Goal: Information Seeking & Learning: Check status

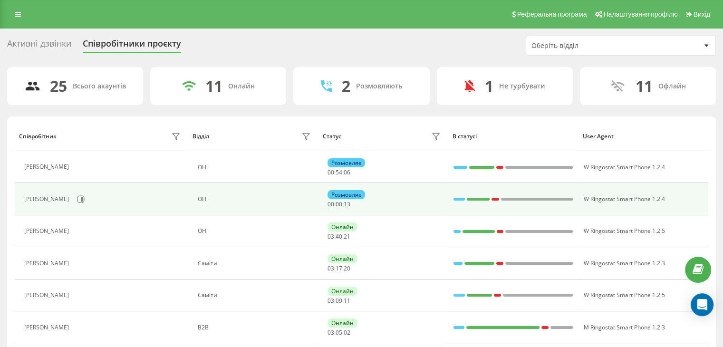
scroll to position [95, 0]
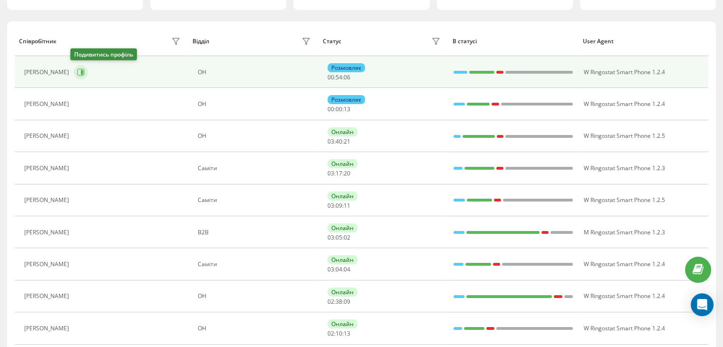
click at [79, 68] on icon at bounding box center [81, 71] width 7 height 7
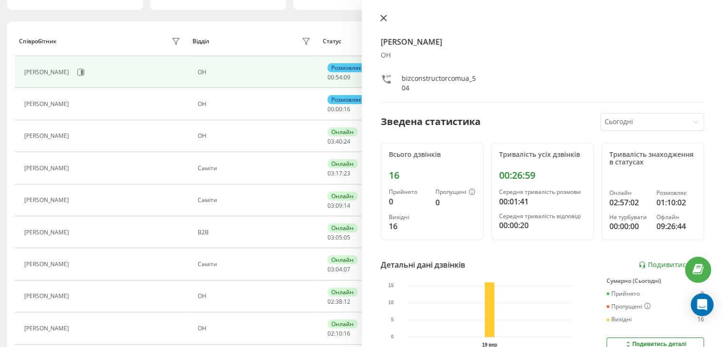
click at [383, 19] on icon at bounding box center [384, 18] width 6 height 6
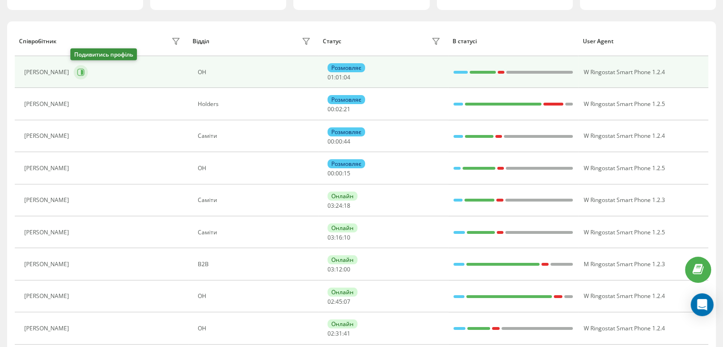
click at [81, 72] on icon at bounding box center [82, 72] width 2 height 5
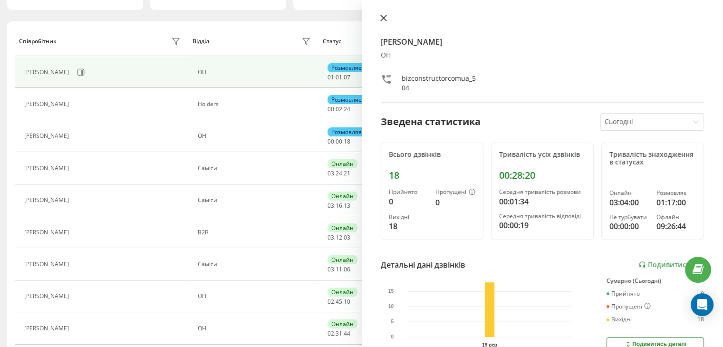
click at [384, 19] on icon at bounding box center [384, 18] width 6 height 6
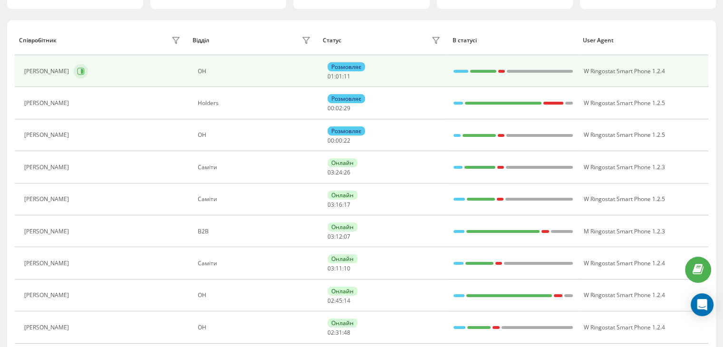
scroll to position [97, 0]
click at [77, 68] on icon at bounding box center [81, 71] width 8 height 8
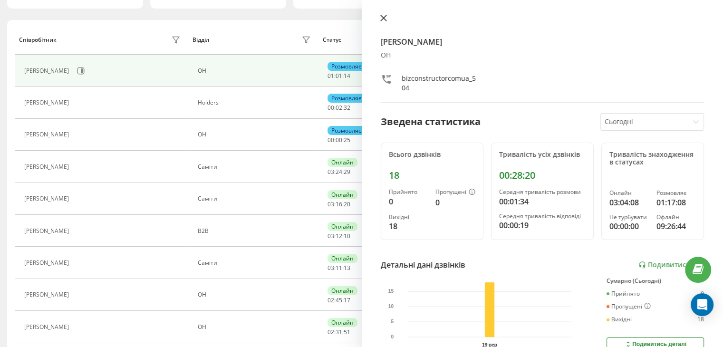
click at [379, 20] on button at bounding box center [384, 18] width 12 height 9
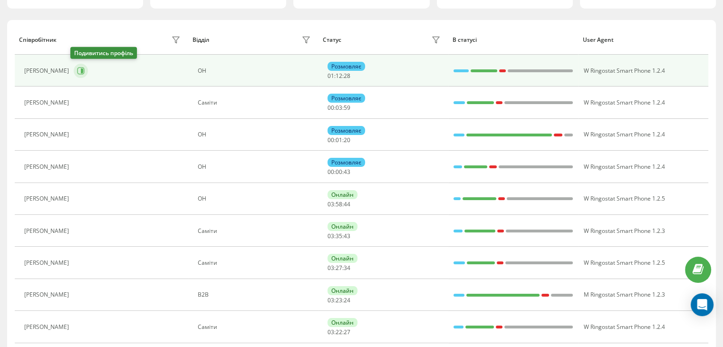
click at [81, 69] on icon at bounding box center [82, 70] width 2 height 5
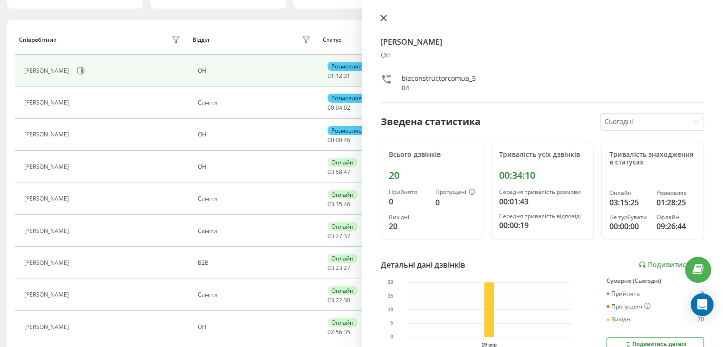
click at [381, 18] on icon at bounding box center [384, 18] width 7 height 7
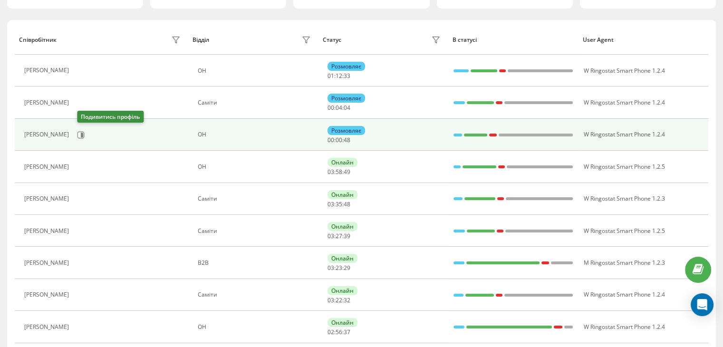
click at [82, 127] on div "[PERSON_NAME]" at bounding box center [103, 135] width 159 height 16
click at [85, 134] on icon at bounding box center [81, 134] width 7 height 7
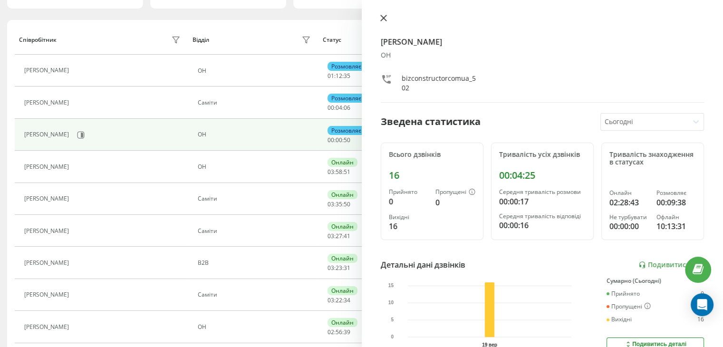
click at [388, 20] on button at bounding box center [384, 18] width 12 height 9
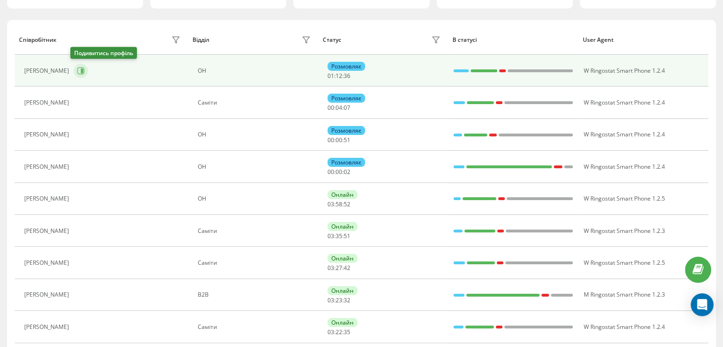
click at [77, 74] on icon at bounding box center [81, 71] width 8 height 8
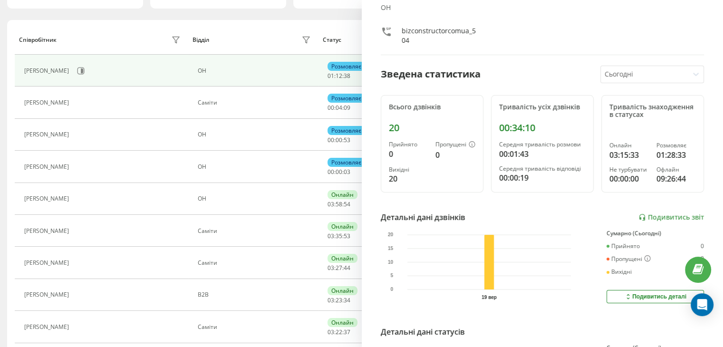
click at [384, 18] on div "[PERSON_NAME] ОН bizconstructorcomua_504" at bounding box center [543, 11] width 324 height 88
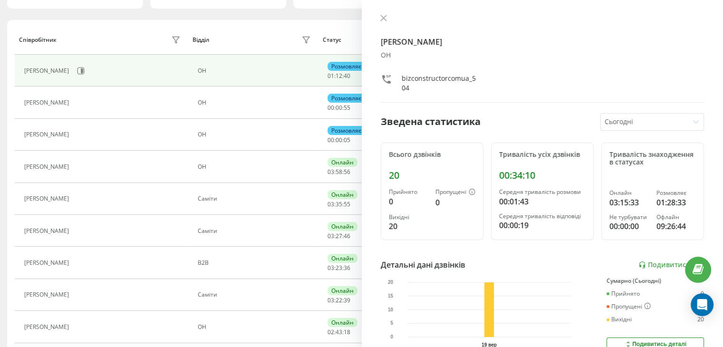
drag, startPoint x: 389, startPoint y: 21, endPoint x: 383, endPoint y: 19, distance: 6.8
click at [386, 20] on button at bounding box center [384, 18] width 12 height 9
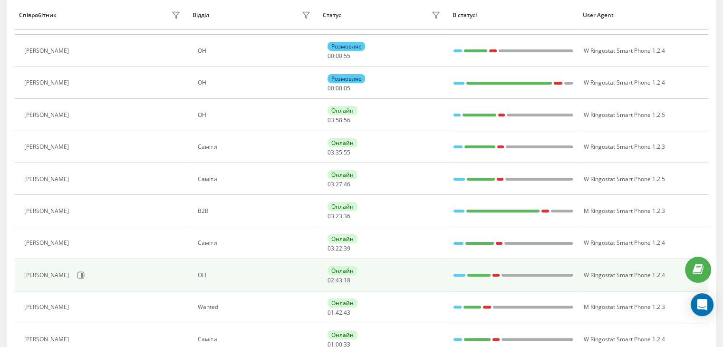
scroll to position [239, 0]
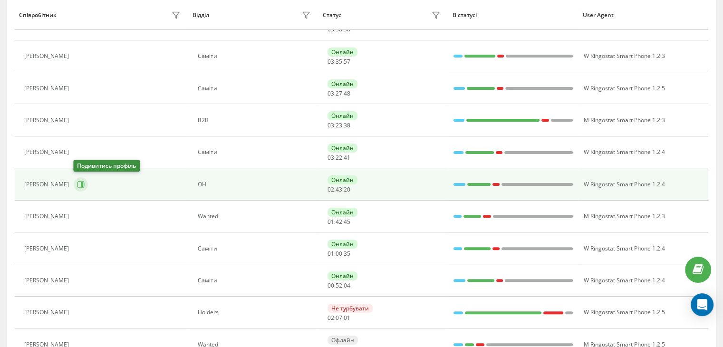
click at [80, 185] on icon at bounding box center [81, 185] width 8 height 8
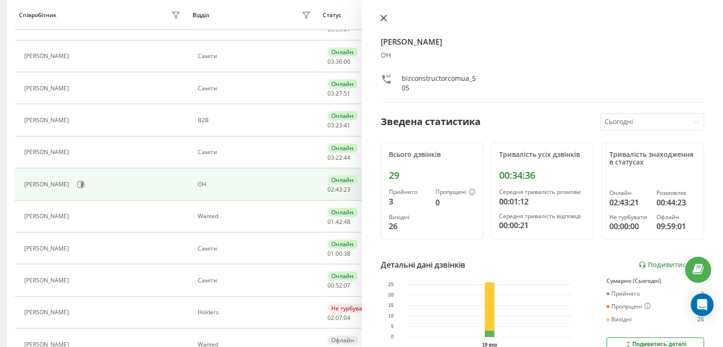
click at [382, 18] on icon at bounding box center [384, 18] width 6 height 6
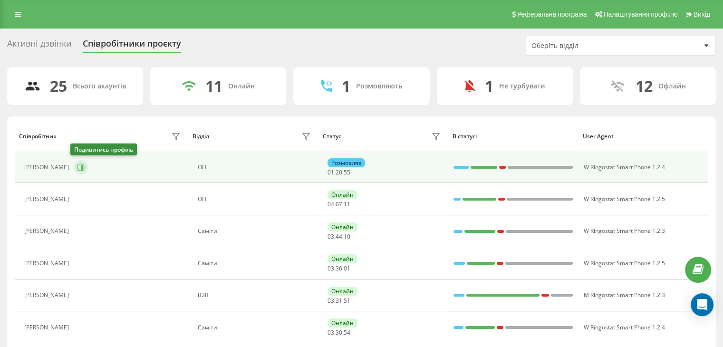
click at [74, 169] on button at bounding box center [81, 167] width 14 height 14
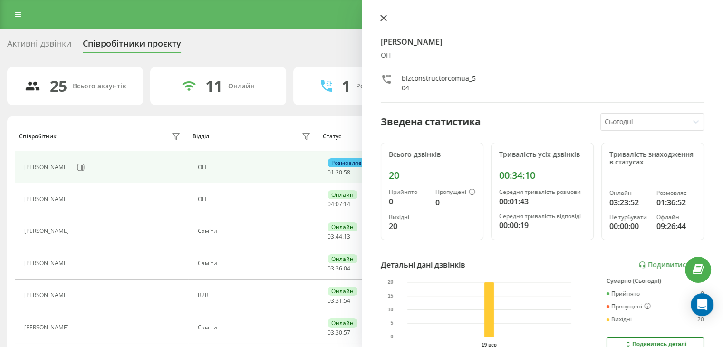
click at [384, 16] on icon at bounding box center [384, 18] width 7 height 7
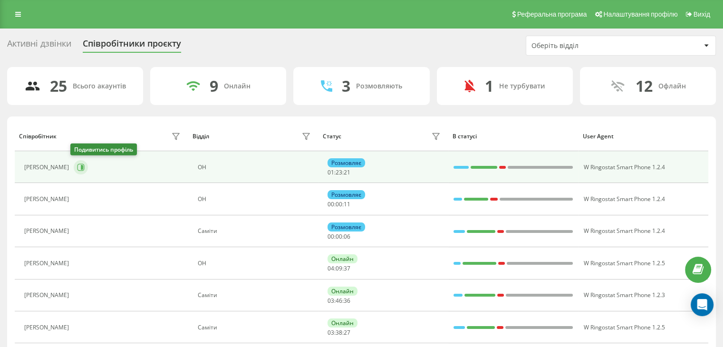
click at [77, 167] on icon at bounding box center [81, 168] width 8 height 8
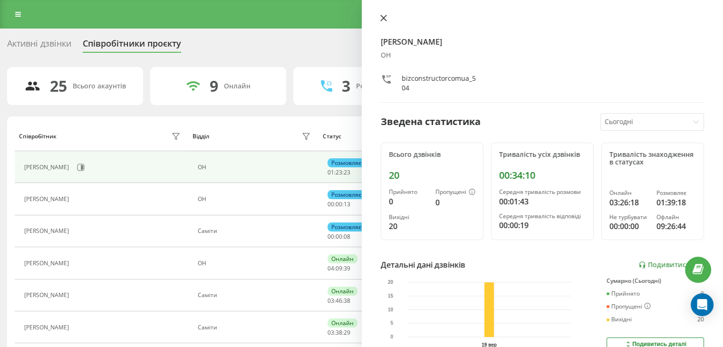
click at [381, 15] on icon at bounding box center [384, 18] width 7 height 7
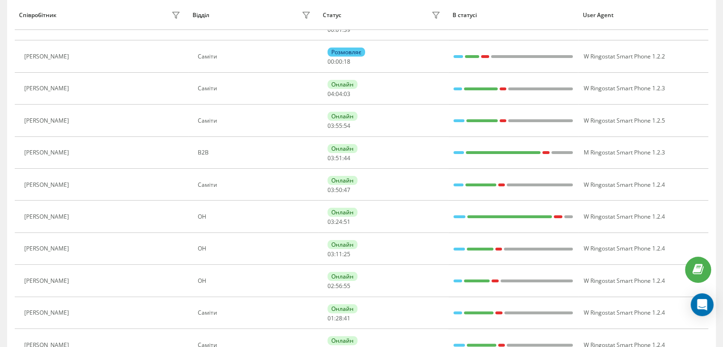
scroll to position [238, 0]
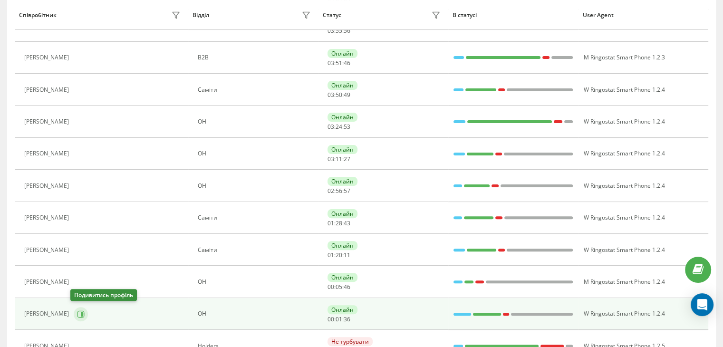
click at [77, 315] on icon at bounding box center [81, 315] width 8 height 8
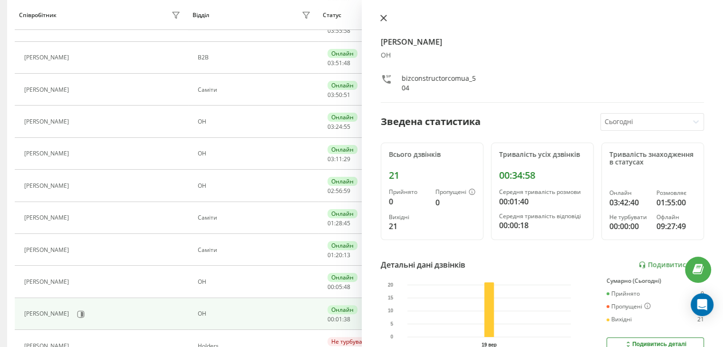
click at [388, 21] on button at bounding box center [384, 18] width 12 height 9
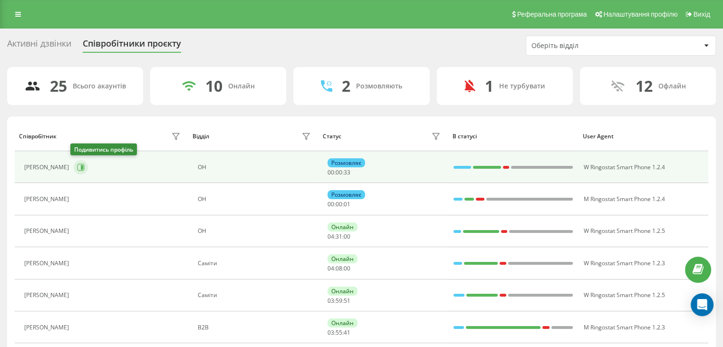
click at [81, 168] on icon at bounding box center [82, 167] width 2 height 5
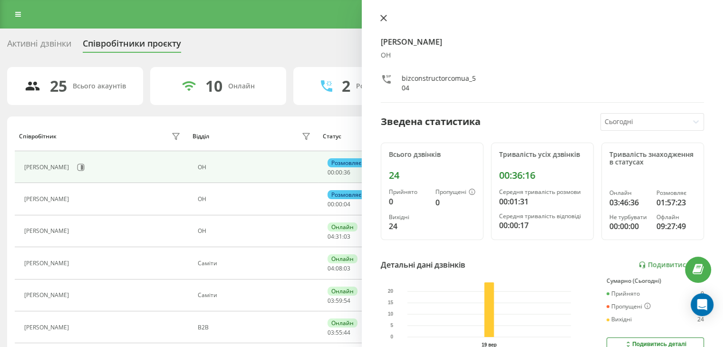
click at [383, 18] on icon at bounding box center [384, 18] width 6 height 6
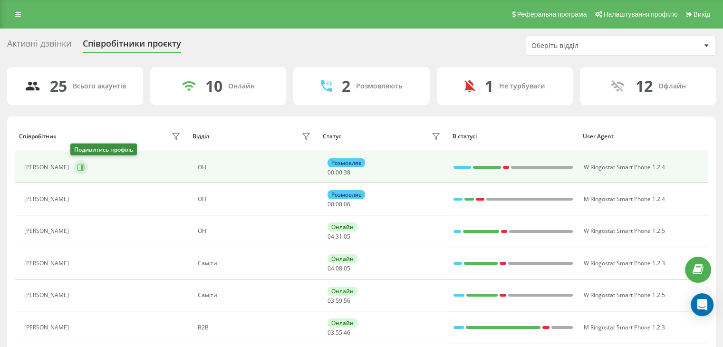
click at [77, 165] on icon at bounding box center [81, 168] width 8 height 8
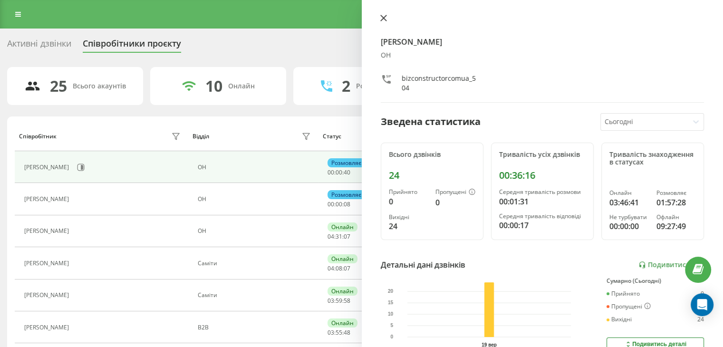
click at [381, 15] on icon at bounding box center [384, 18] width 7 height 7
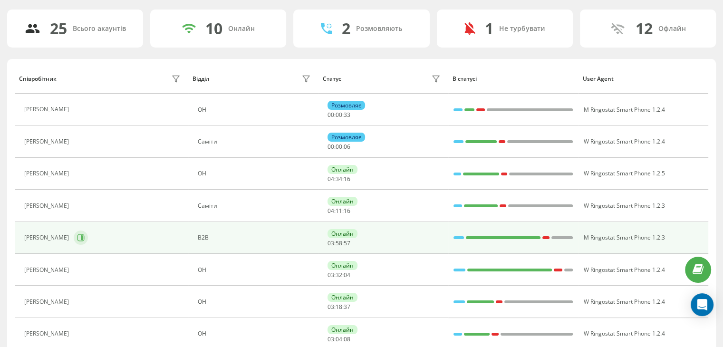
scroll to position [95, 0]
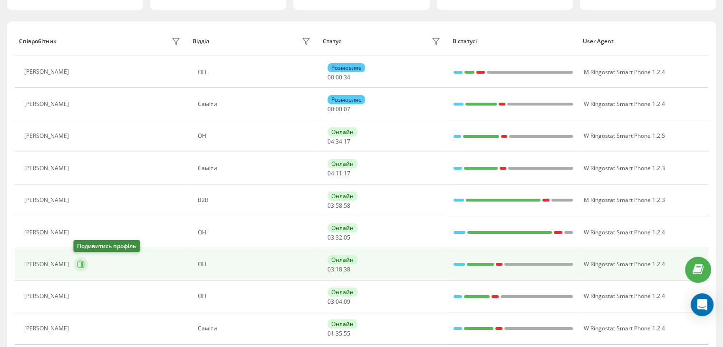
click at [78, 264] on icon at bounding box center [81, 265] width 8 height 8
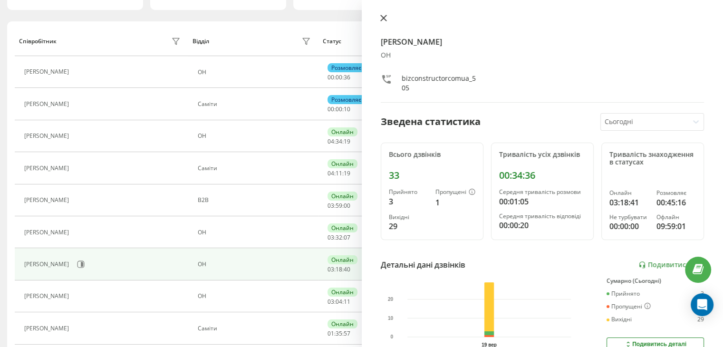
click at [383, 23] on button at bounding box center [384, 18] width 12 height 9
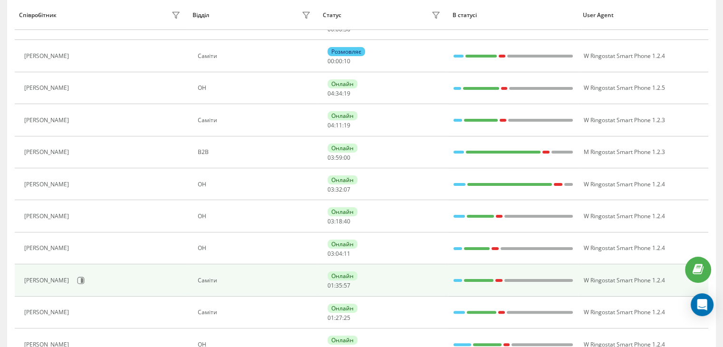
scroll to position [190, 0]
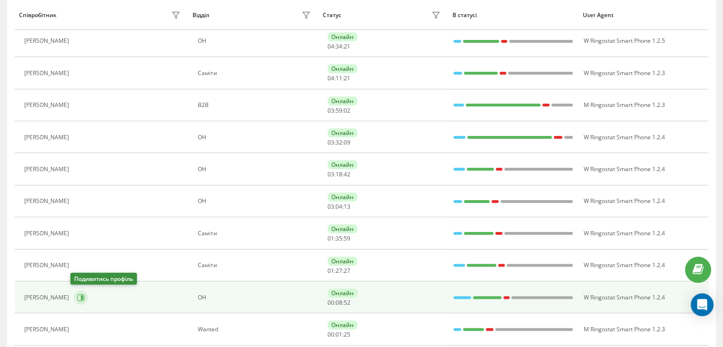
click at [81, 295] on icon at bounding box center [82, 297] width 2 height 5
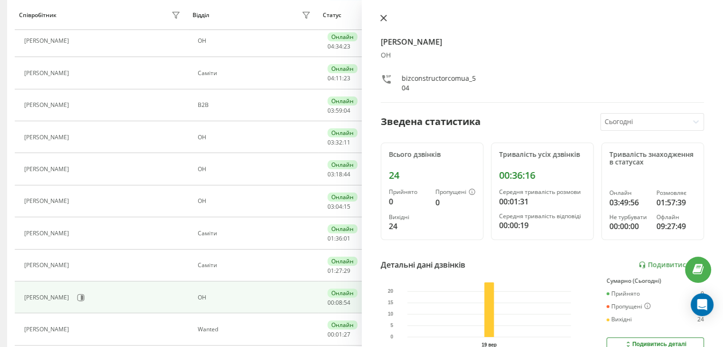
click at [382, 18] on icon at bounding box center [384, 18] width 6 height 6
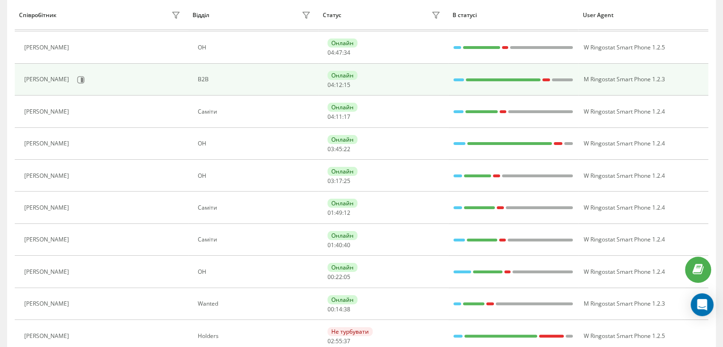
scroll to position [190, 0]
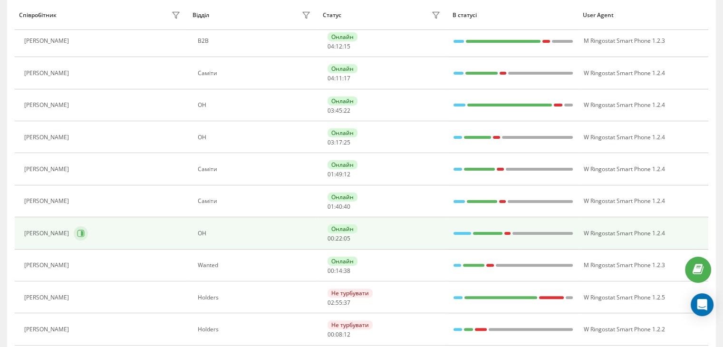
click at [78, 238] on button at bounding box center [81, 233] width 14 height 14
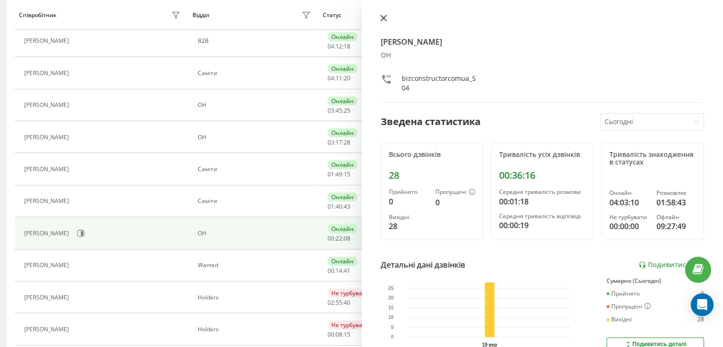
click at [381, 17] on icon at bounding box center [384, 18] width 7 height 7
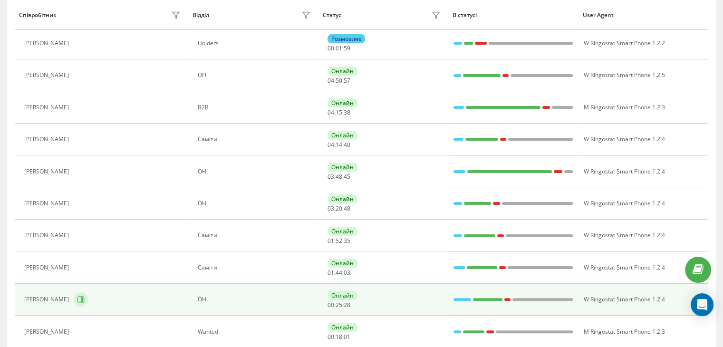
scroll to position [173, 0]
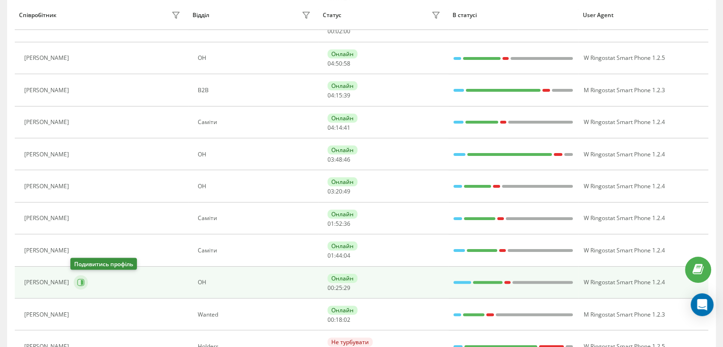
click at [77, 280] on icon at bounding box center [81, 283] width 8 height 8
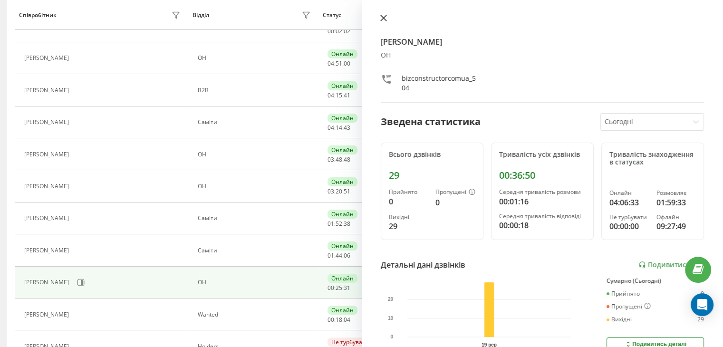
click at [381, 16] on icon at bounding box center [384, 18] width 6 height 6
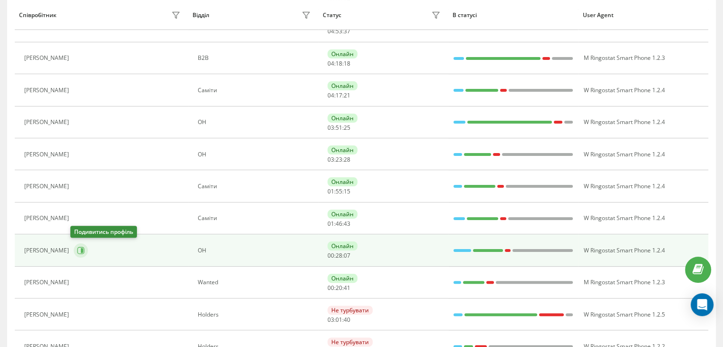
click at [77, 250] on icon at bounding box center [81, 251] width 8 height 8
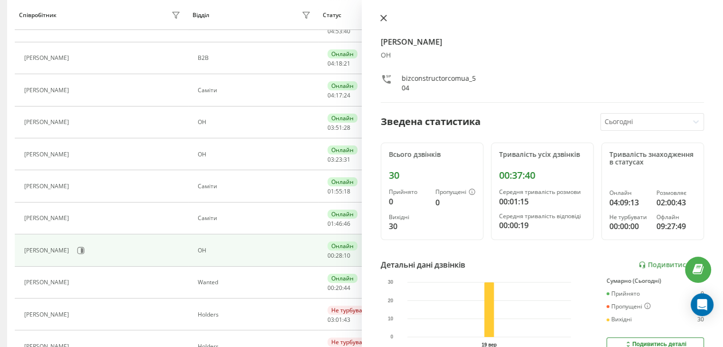
click at [381, 19] on icon at bounding box center [384, 18] width 7 height 7
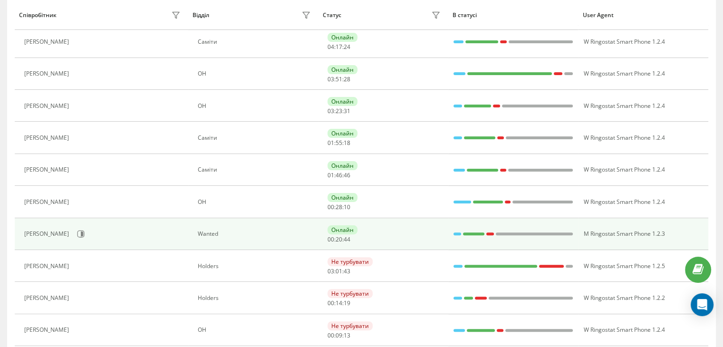
scroll to position [268, 0]
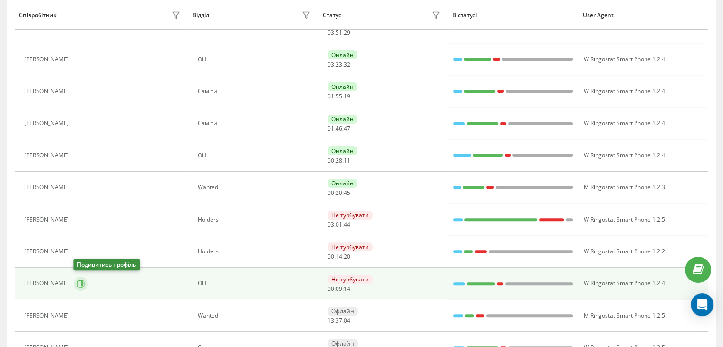
click at [82, 286] on button at bounding box center [81, 284] width 14 height 14
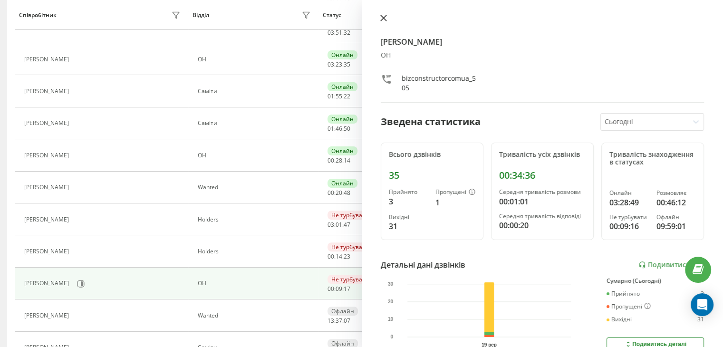
click at [384, 20] on icon at bounding box center [384, 18] width 7 height 7
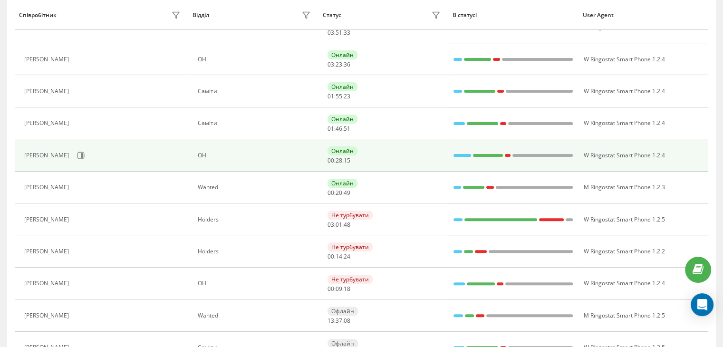
click at [84, 150] on div "[PERSON_NAME]" at bounding box center [103, 155] width 159 height 16
click at [81, 154] on icon at bounding box center [82, 155] width 2 height 5
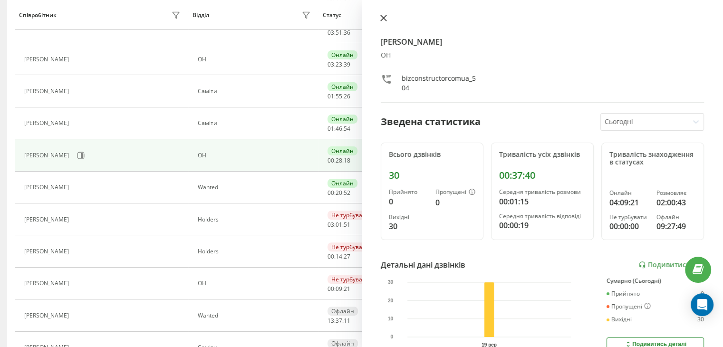
click at [382, 15] on icon at bounding box center [384, 18] width 7 height 7
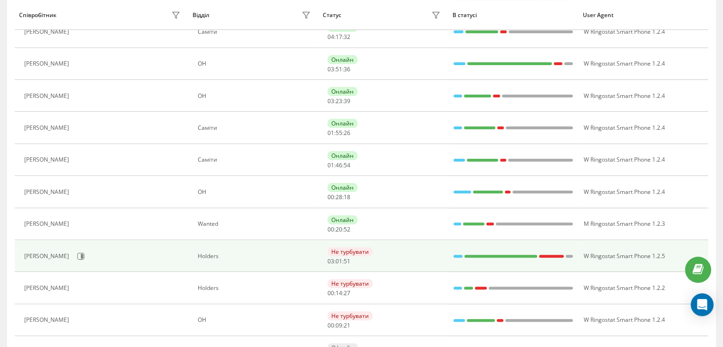
scroll to position [126, 0]
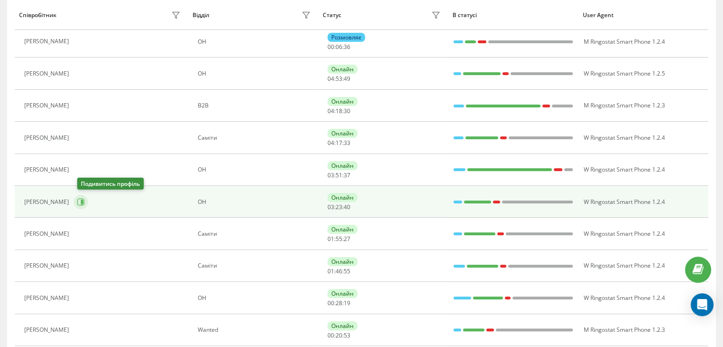
click at [88, 198] on button at bounding box center [81, 202] width 14 height 14
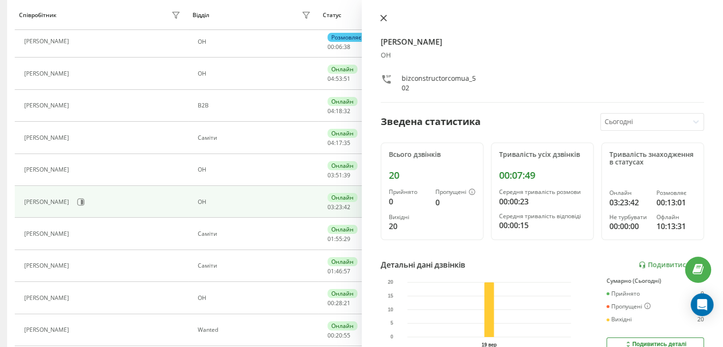
click at [384, 19] on icon at bounding box center [384, 18] width 6 height 6
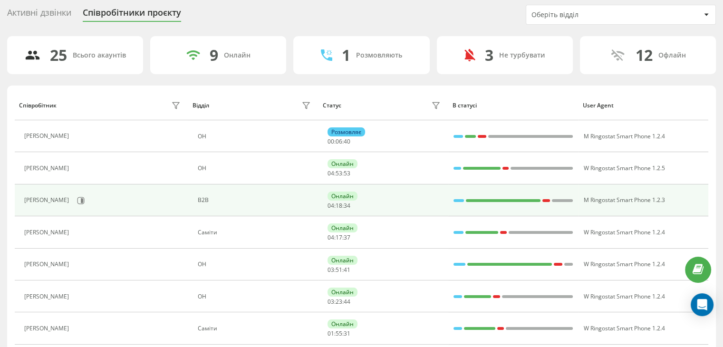
scroll to position [30, 0]
click at [85, 200] on icon at bounding box center [81, 200] width 7 height 7
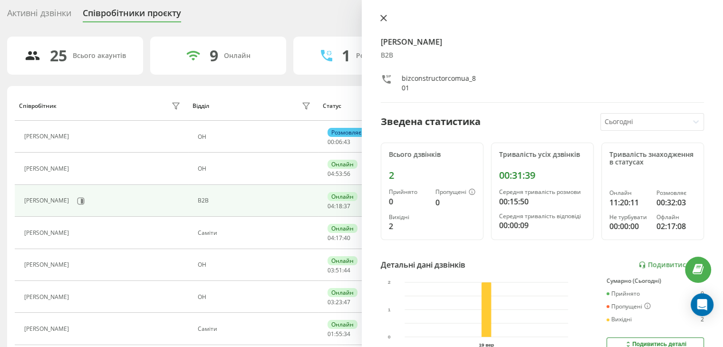
click at [384, 17] on icon at bounding box center [384, 18] width 6 height 6
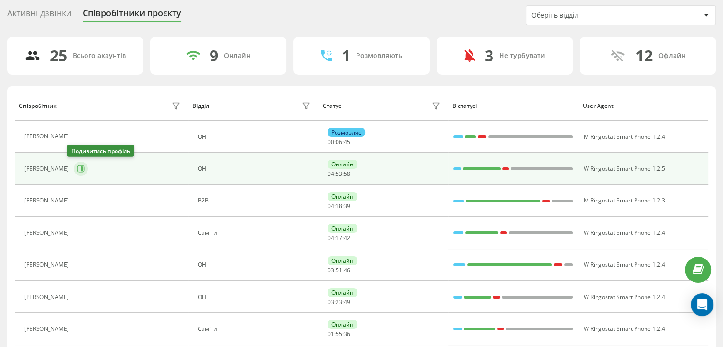
click at [77, 172] on button at bounding box center [81, 169] width 14 height 14
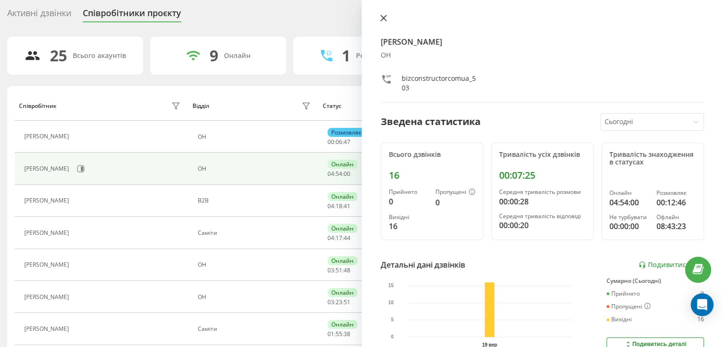
click at [382, 16] on icon at bounding box center [384, 18] width 7 height 7
